Goal: Transaction & Acquisition: Purchase product/service

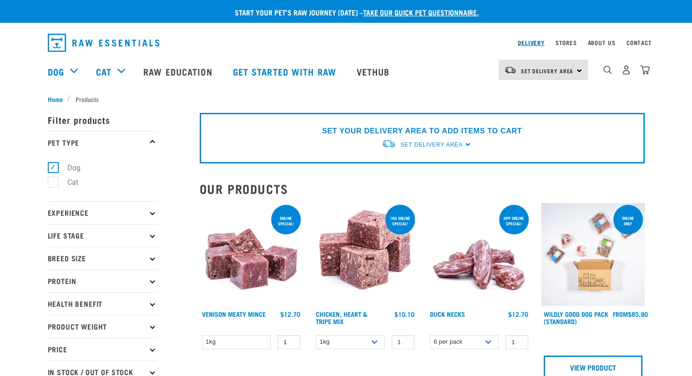
click at [522, 41] on link "Delivery" at bounding box center [531, 42] width 26 height 3
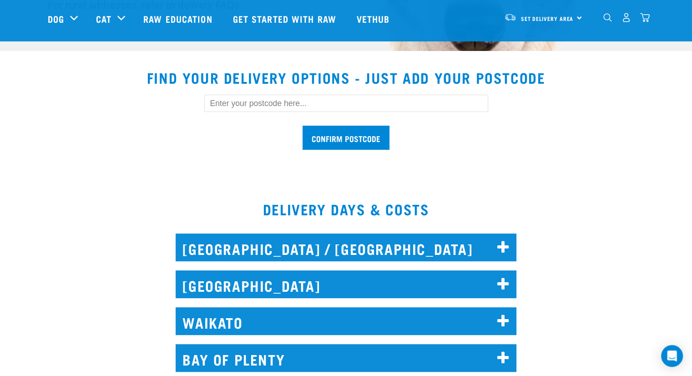
scroll to position [273, 0]
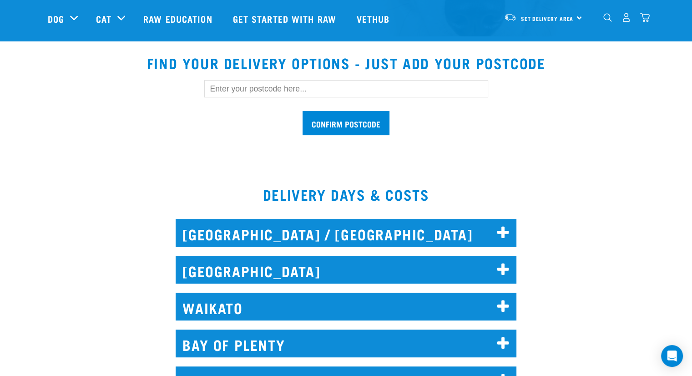
click at [505, 267] on icon at bounding box center [503, 269] width 12 height 15
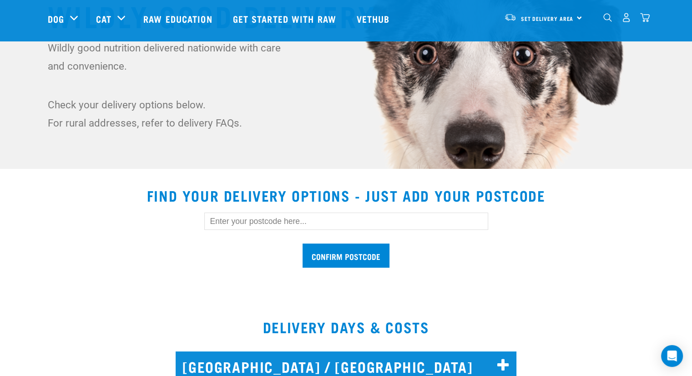
scroll to position [136, 0]
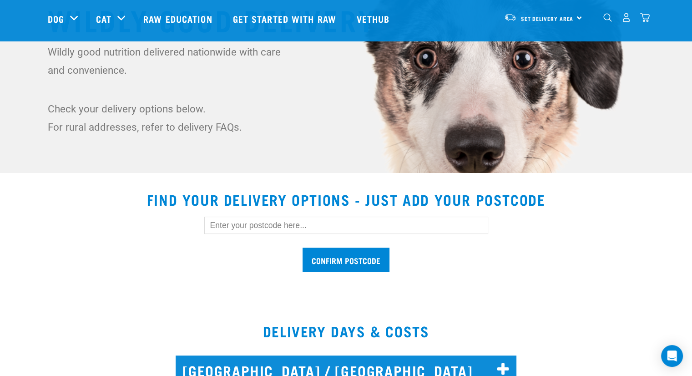
click at [279, 218] on input "text" at bounding box center [346, 225] width 284 height 17
type input "1021"
click at [576, 264] on div "1021 Confirm postcode" at bounding box center [346, 239] width 626 height 75
click at [339, 257] on input "Confirm postcode" at bounding box center [346, 259] width 87 height 24
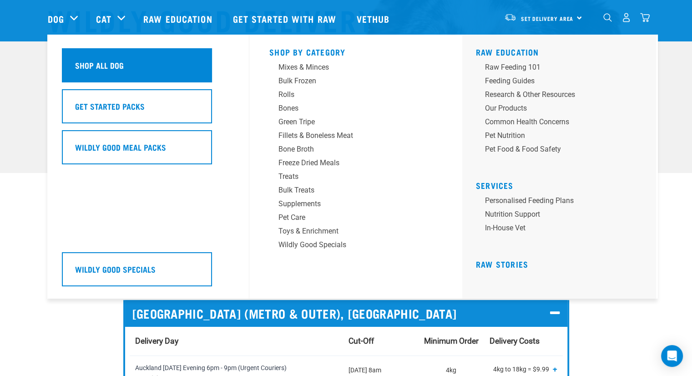
click at [118, 69] on h5 "Shop All Dog" at bounding box center [99, 65] width 49 height 12
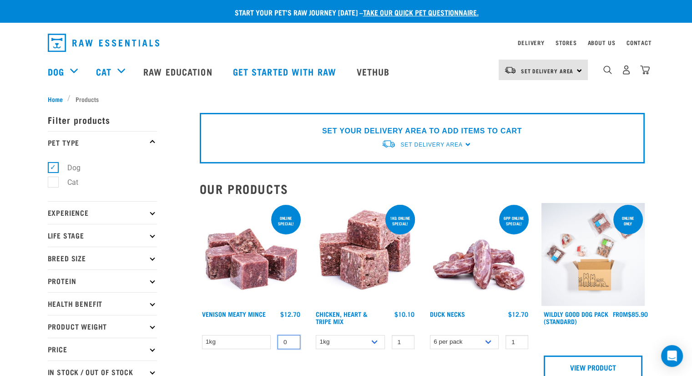
type input "0"
click at [291, 341] on input "0" at bounding box center [288, 342] width 23 height 14
click at [289, 344] on input "0" at bounding box center [288, 342] width 23 height 14
click at [262, 340] on select "1kg" at bounding box center [236, 342] width 69 height 14
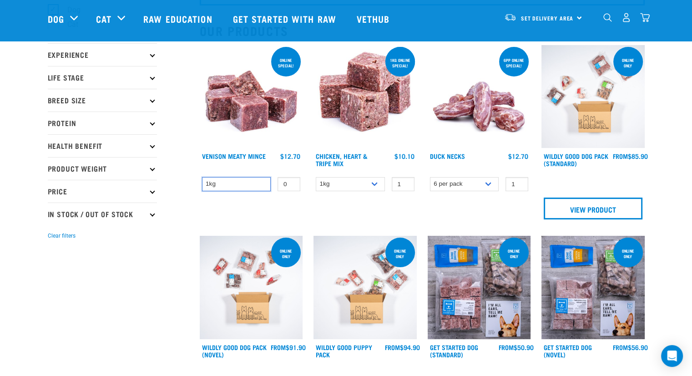
scroll to position [45, 0]
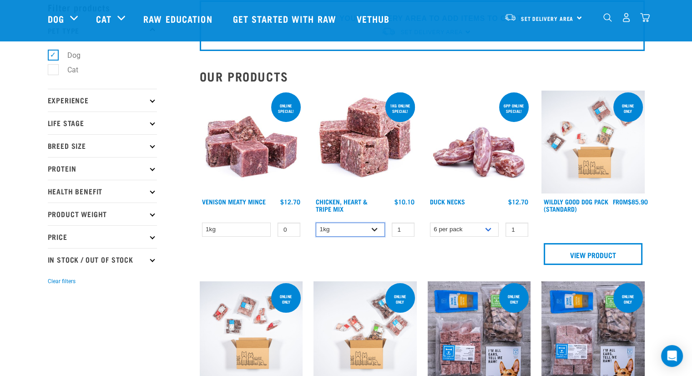
click at [372, 227] on select "1kg 3kg" at bounding box center [350, 229] width 69 height 14
select select "368"
click at [316, 222] on select "1kg 3kg" at bounding box center [350, 229] width 69 height 14
click at [400, 249] on div "ONLINE SPECIAL! 1kg online special! Chicken, Heart & Tripe Mix 1" at bounding box center [365, 180] width 114 height 191
click at [348, 202] on link "Chicken, Heart & Tripe Mix" at bounding box center [342, 205] width 52 height 10
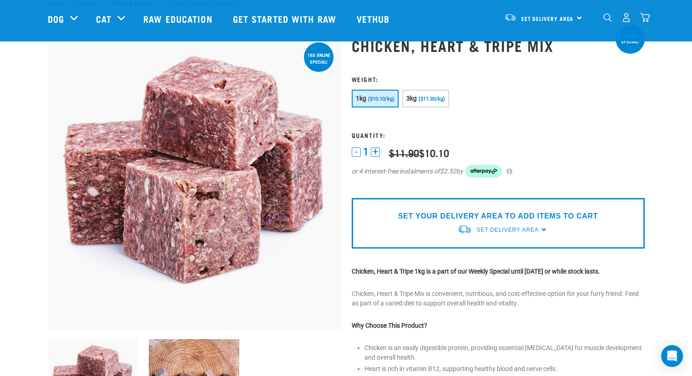
scroll to position [45, 0]
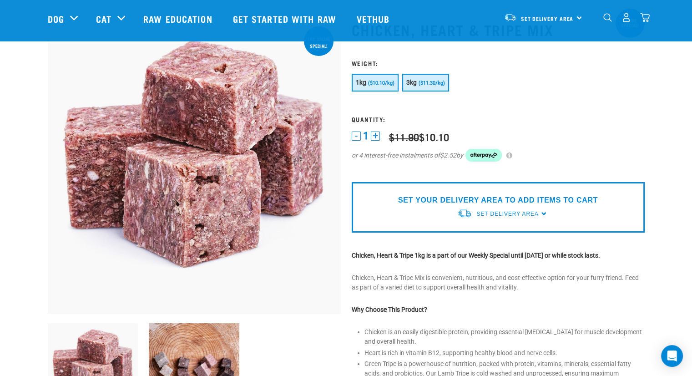
click at [428, 83] on span "($11.30/kg)" at bounding box center [432, 83] width 26 height 6
click at [542, 213] on div "SET YOUR DELIVERY AREA TO ADD ITEMS TO CART Set Delivery Area North Island Sout…" at bounding box center [498, 207] width 293 height 50
click at [507, 214] on span "Set Delivery Area" at bounding box center [507, 214] width 62 height 6
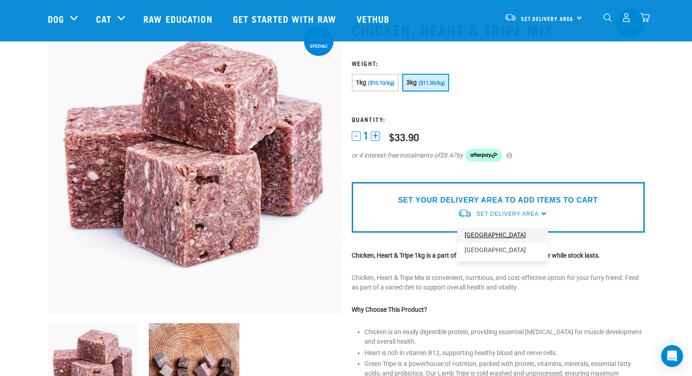
click at [501, 233] on link "[GEOGRAPHIC_DATA]" at bounding box center [502, 234] width 91 height 15
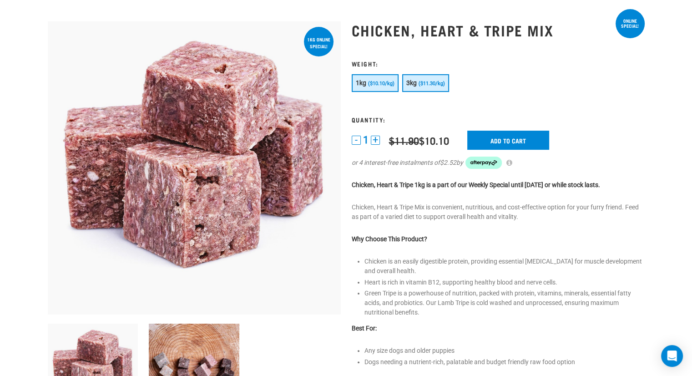
click at [431, 81] on span "($11.30/kg)" at bounding box center [432, 84] width 26 height 6
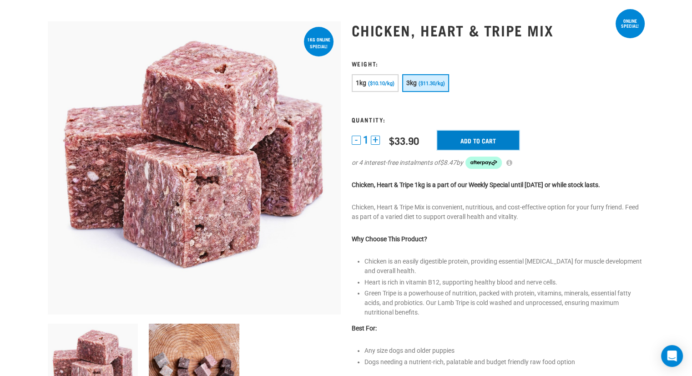
click at [484, 136] on input "Add to cart" at bounding box center [478, 140] width 82 height 19
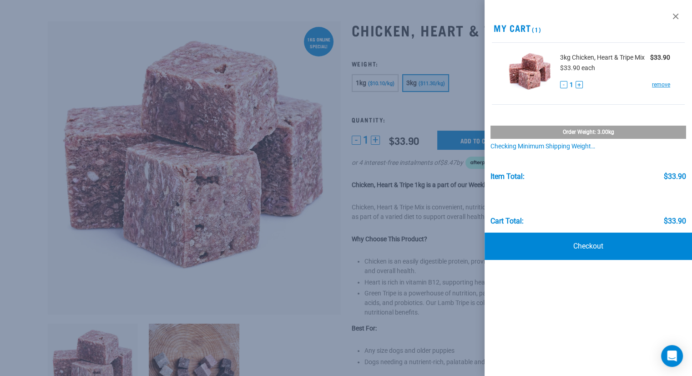
click at [309, 253] on div at bounding box center [346, 188] width 692 height 376
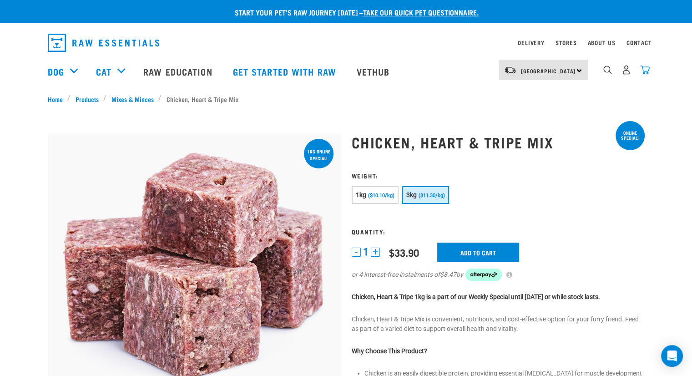
click at [645, 73] on img "dropdown navigation" at bounding box center [645, 70] width 10 height 10
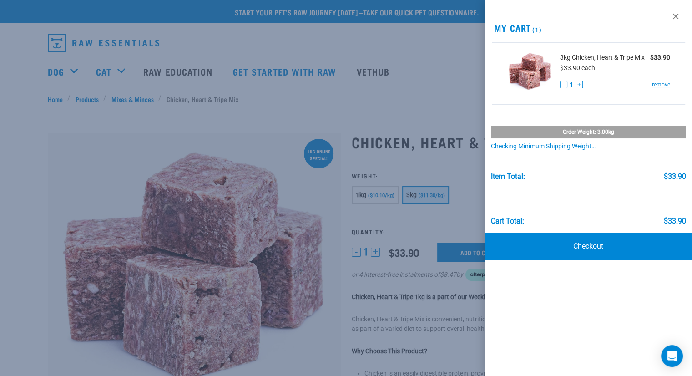
click at [398, 86] on div at bounding box center [346, 188] width 692 height 376
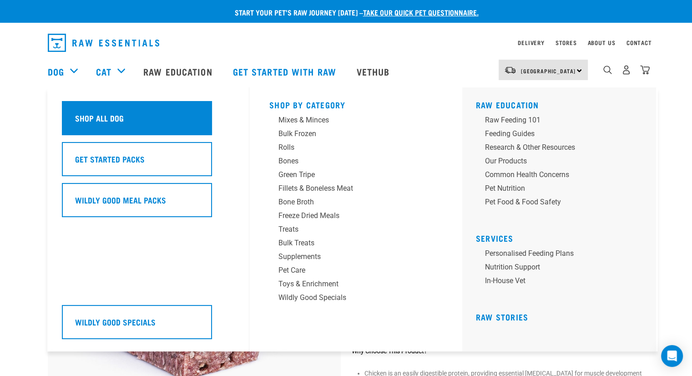
click at [113, 114] on h5 "Shop All Dog" at bounding box center [99, 118] width 49 height 12
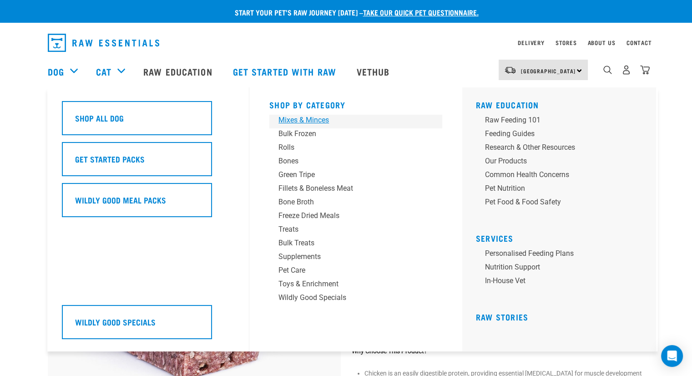
click at [313, 122] on div "Mixes & Minces" at bounding box center [349, 120] width 142 height 11
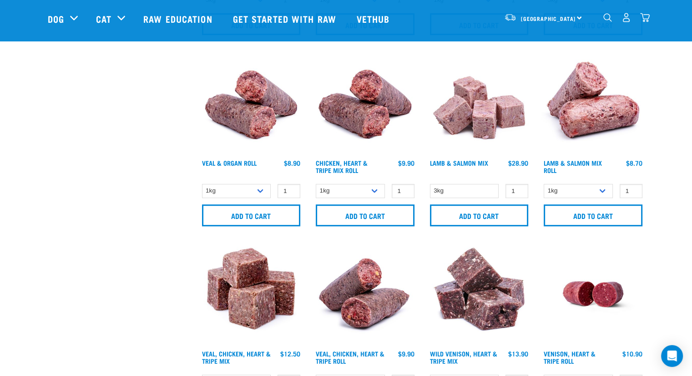
scroll to position [591, 0]
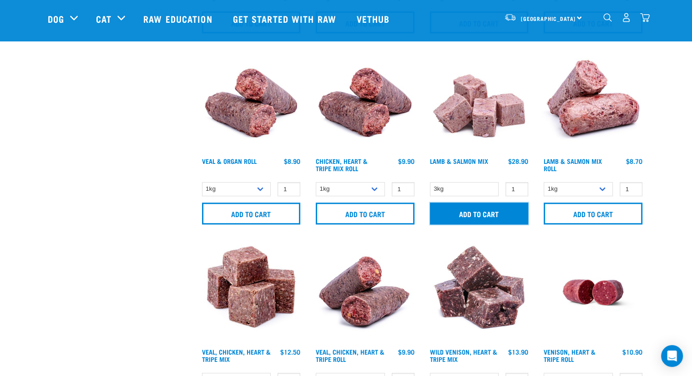
click at [478, 210] on input "Add to cart" at bounding box center [479, 213] width 99 height 22
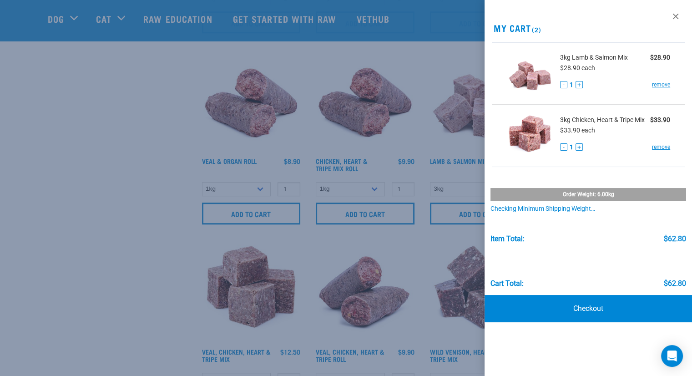
click at [104, 192] on div at bounding box center [346, 188] width 692 height 376
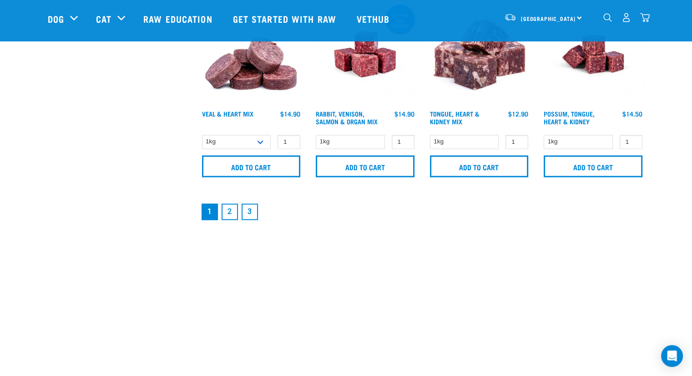
scroll to position [1410, 0]
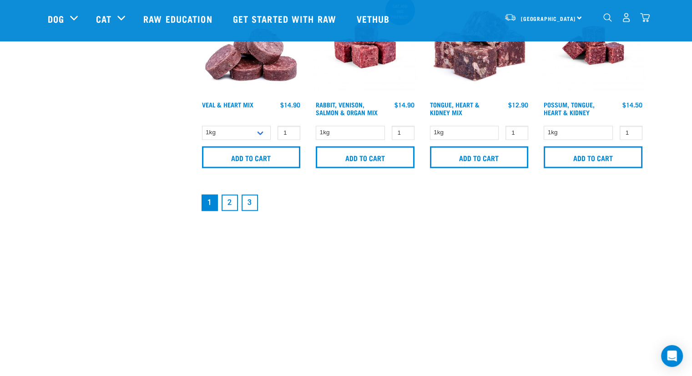
click at [230, 199] on link "2" at bounding box center [230, 202] width 16 height 16
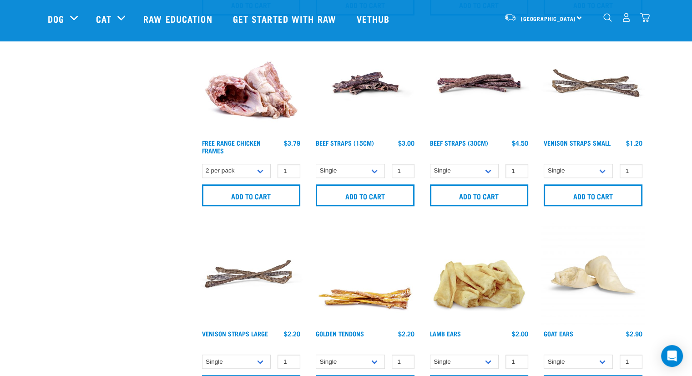
scroll to position [591, 0]
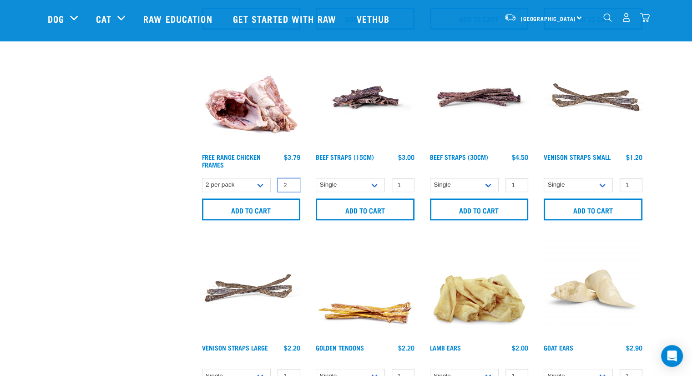
type input "2"
click at [289, 181] on input "2" at bounding box center [288, 185] width 23 height 14
click at [260, 207] on input "Add to cart" at bounding box center [251, 209] width 99 height 22
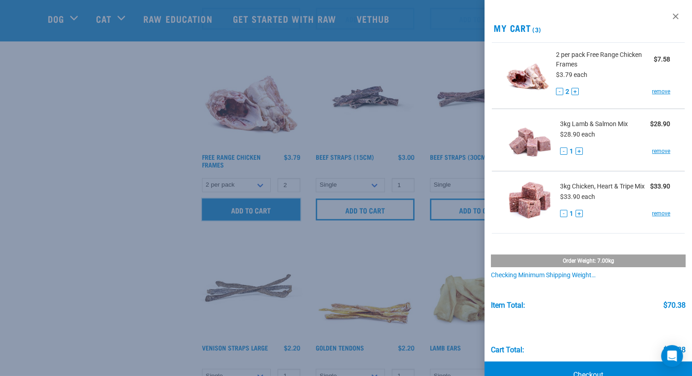
scroll to position [27, 0]
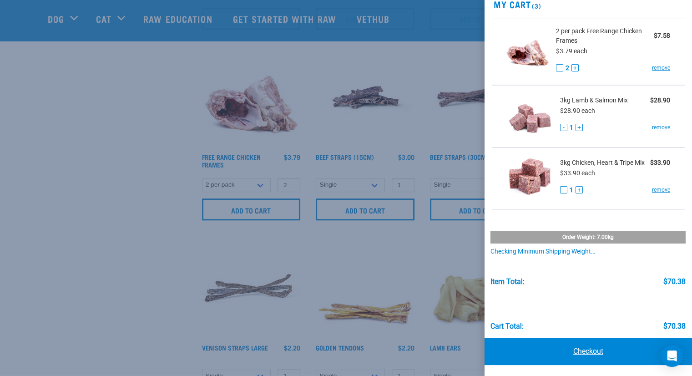
click at [582, 352] on link "Checkout" at bounding box center [587, 351] width 207 height 27
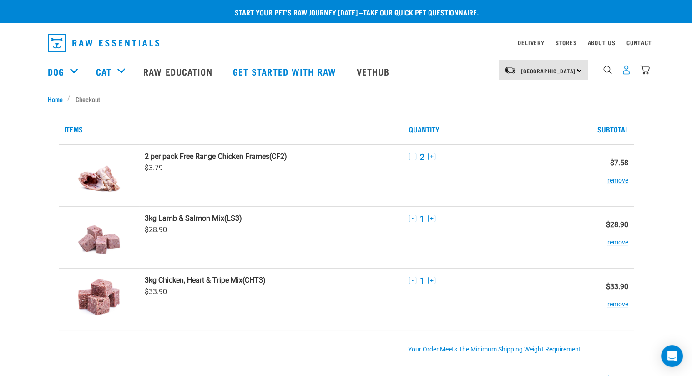
click at [627, 75] on img "dropdown navigation" at bounding box center [626, 70] width 10 height 10
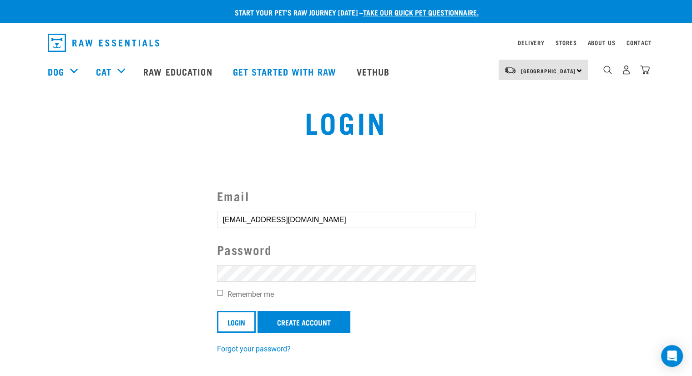
click at [217, 354] on div at bounding box center [217, 354] width 0 height 0
click at [231, 321] on input "Login" at bounding box center [236, 322] width 39 height 22
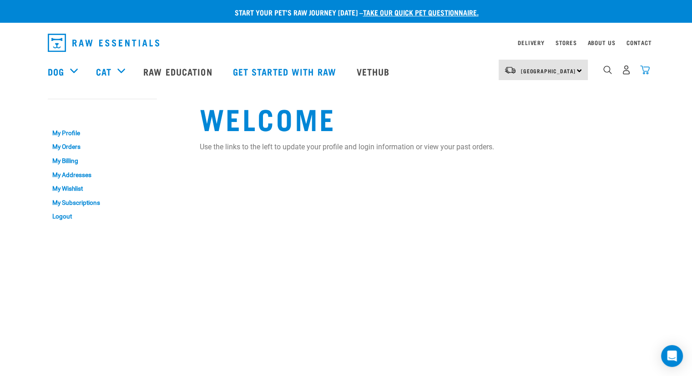
click at [645, 72] on img "dropdown navigation" at bounding box center [645, 70] width 10 height 10
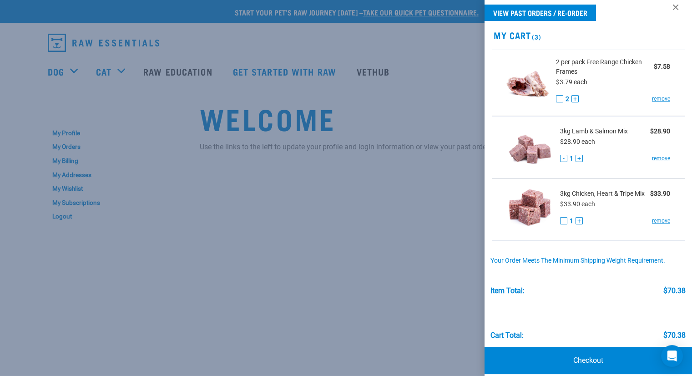
scroll to position [22, 0]
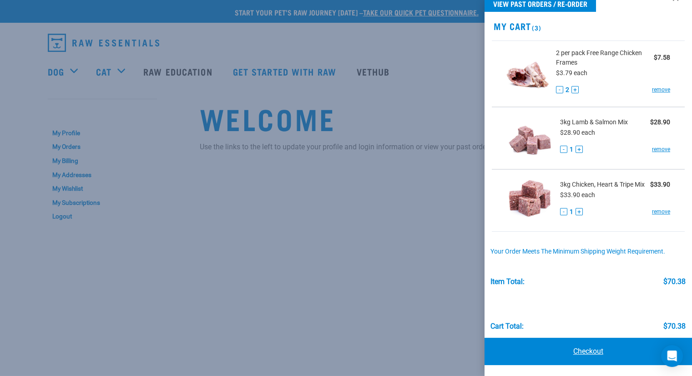
click at [580, 348] on link "Checkout" at bounding box center [587, 351] width 207 height 27
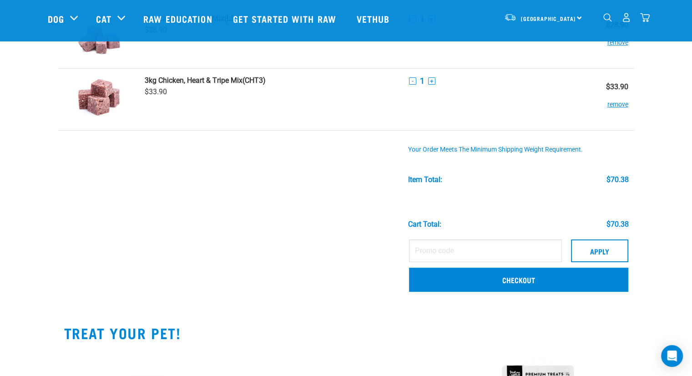
scroll to position [136, 0]
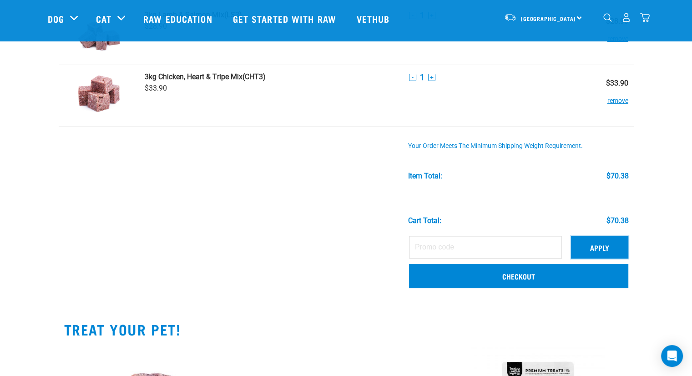
click at [590, 248] on button "Apply" at bounding box center [599, 247] width 57 height 23
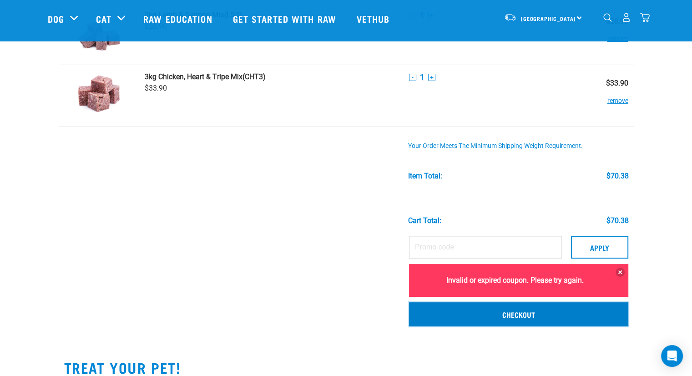
click at [522, 314] on link "Checkout" at bounding box center [518, 314] width 219 height 24
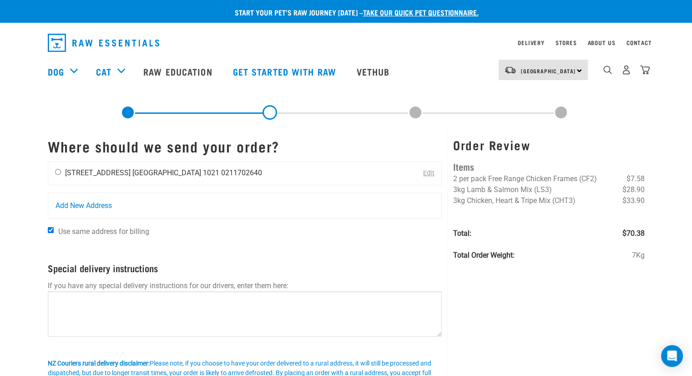
click at [56, 171] on input "radio" at bounding box center [58, 172] width 6 height 6
radio input "true"
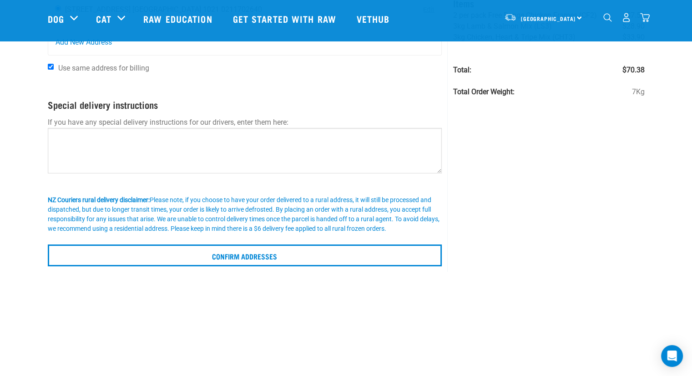
scroll to position [91, 0]
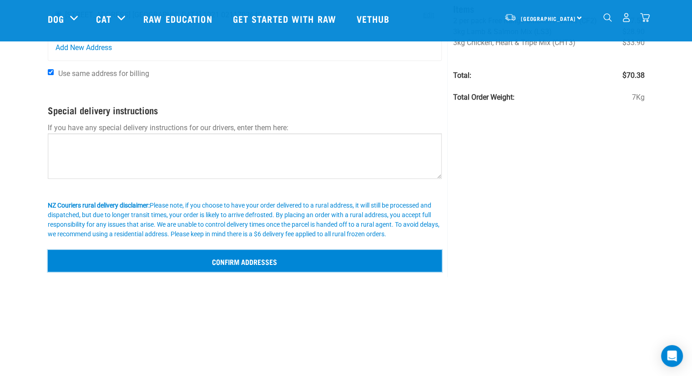
click at [279, 262] on input "Confirm addresses" at bounding box center [245, 261] width 394 height 22
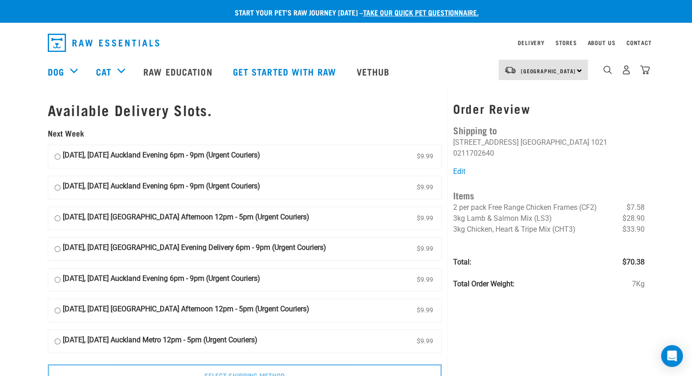
click at [55, 156] on input "06 October, Monday Auckland Evening 6pm - 9pm (Urgent Couriers) $9.99" at bounding box center [58, 157] width 6 height 14
radio input "true"
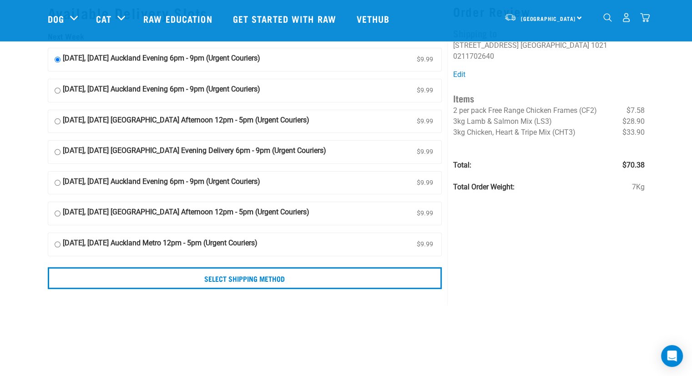
scroll to position [45, 0]
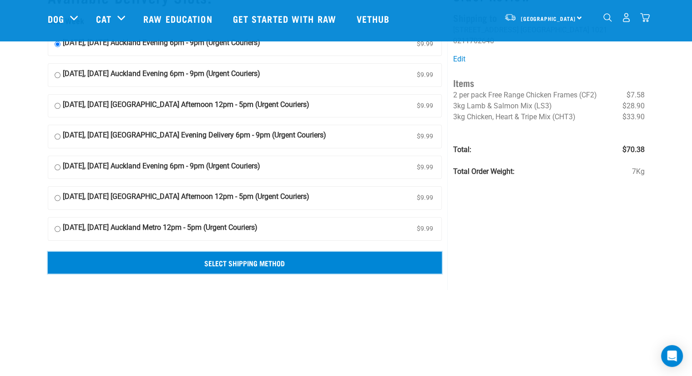
click at [259, 261] on input "Select Shipping Method" at bounding box center [245, 263] width 394 height 22
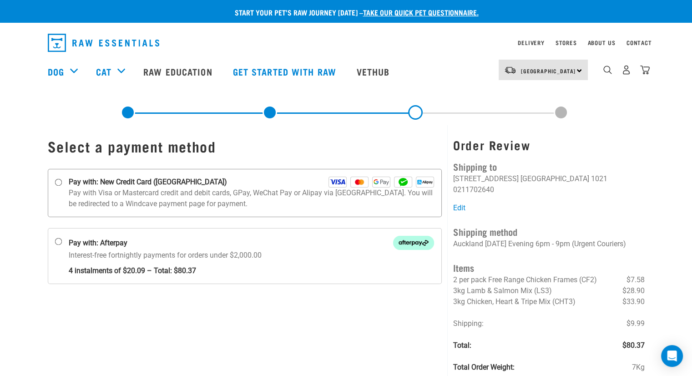
click at [58, 180] on input "Pay with: New Credit Card ([GEOGRAPHIC_DATA])" at bounding box center [58, 182] width 7 height 7
radio input "true"
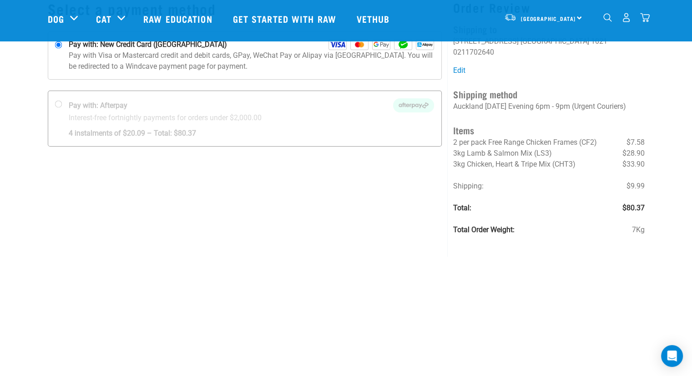
scroll to position [91, 0]
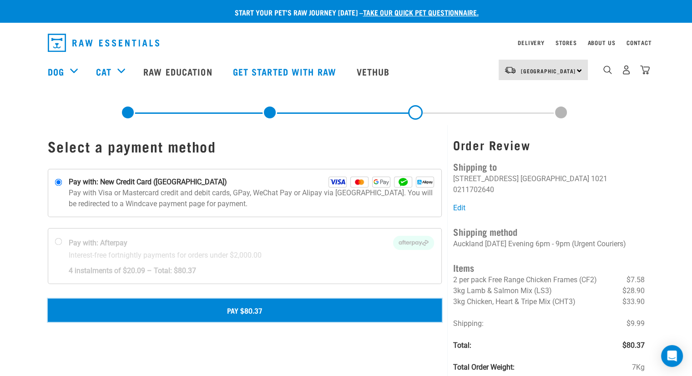
click at [247, 308] on button "Pay $80.37" at bounding box center [245, 309] width 394 height 23
